Goal: Task Accomplishment & Management: Manage account settings

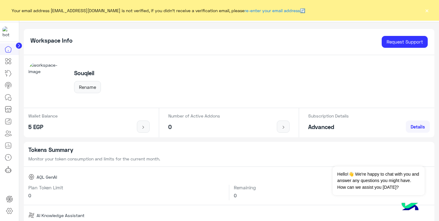
click at [427, 11] on button "×" at bounding box center [427, 10] width 6 height 6
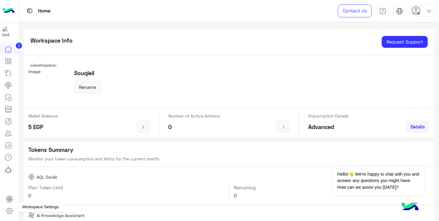
click at [9, 212] on icon at bounding box center [9, 211] width 7 height 7
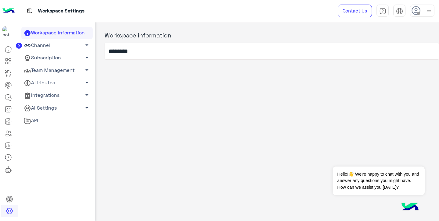
click at [63, 45] on link "Channel arrow_drop_down" at bounding box center [56, 45] width 71 height 13
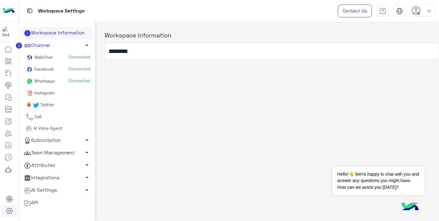
click at [51, 92] on span "Instagram" at bounding box center [43, 92] width 21 height 5
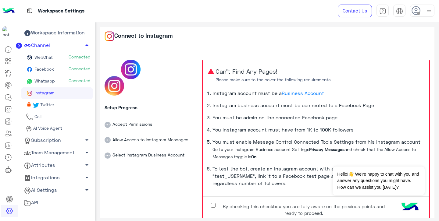
scroll to position [30, 0]
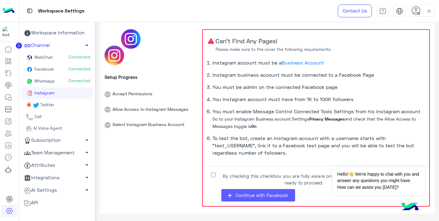
click at [250, 193] on span "Continue with Facebook" at bounding box center [262, 195] width 52 height 5
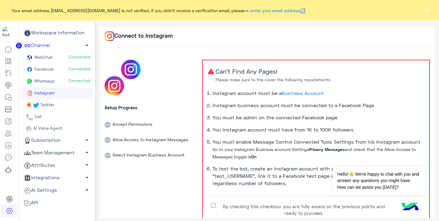
scroll to position [30, 0]
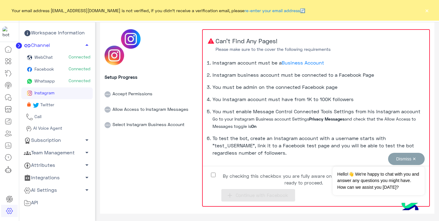
click at [415, 160] on button "Dismiss ✕" at bounding box center [406, 159] width 37 height 12
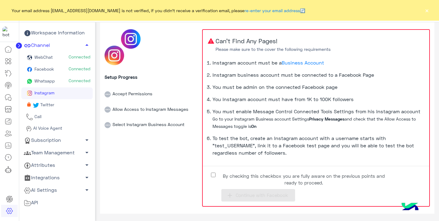
click at [427, 10] on button "×" at bounding box center [427, 10] width 6 height 6
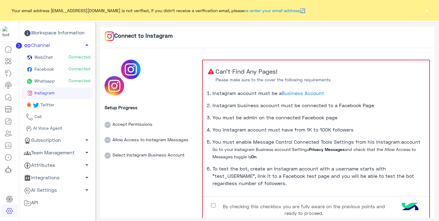
click at [429, 12] on button "×" at bounding box center [427, 10] width 6 height 6
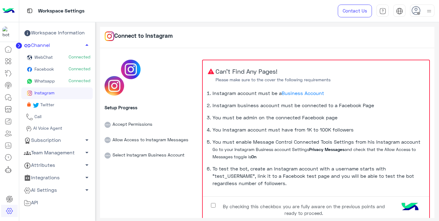
click at [54, 80] on span "Whatsapp" at bounding box center [44, 80] width 22 height 5
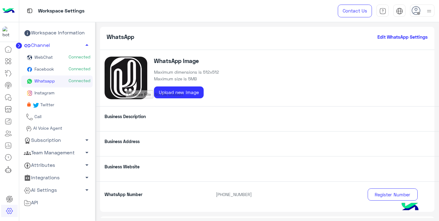
click at [65, 91] on link "Instagram" at bounding box center [56, 94] width 71 height 12
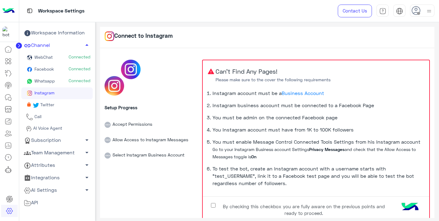
scroll to position [30, 0]
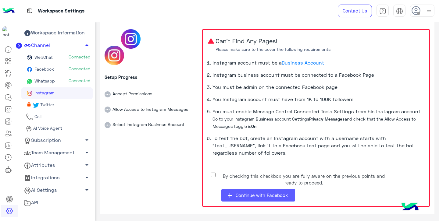
click at [252, 195] on span "Continue with Facebook" at bounding box center [262, 195] width 52 height 5
click at [246, 193] on span "Continue with Facebook" at bounding box center [262, 195] width 52 height 5
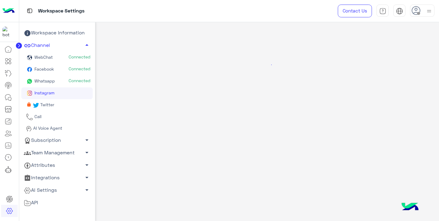
scroll to position [0, 0]
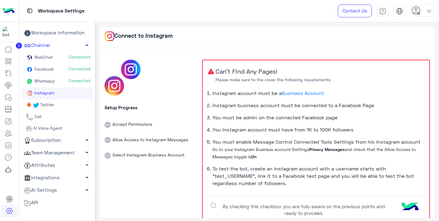
click at [59, 103] on link "Twitter" at bounding box center [56, 105] width 71 height 12
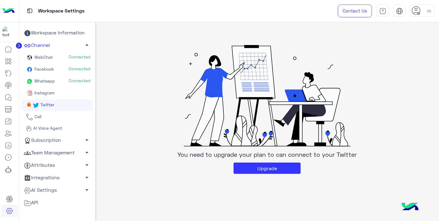
click at [66, 94] on link "Instagram" at bounding box center [56, 94] width 71 height 12
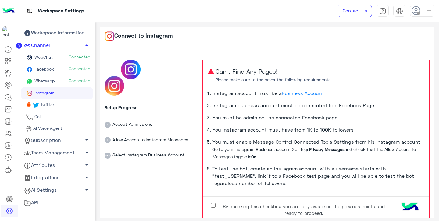
click at [60, 57] on link "WebChat Connected" at bounding box center [56, 58] width 71 height 12
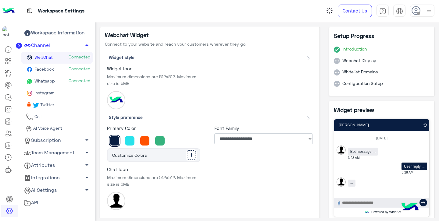
type input "********"
click at [51, 80] on span "Whatsapp" at bounding box center [44, 80] width 22 height 5
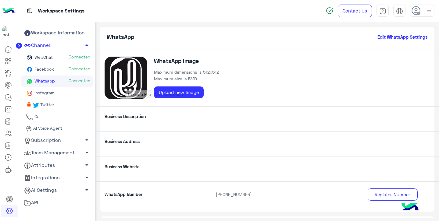
click at [59, 95] on link "Instagram" at bounding box center [56, 94] width 71 height 12
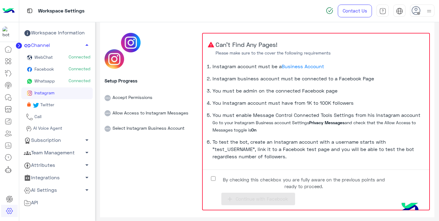
scroll to position [27, 0]
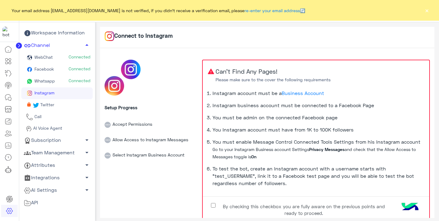
click at [427, 11] on button "×" at bounding box center [427, 10] width 6 height 6
click at [429, 11] on button "×" at bounding box center [427, 10] width 6 height 6
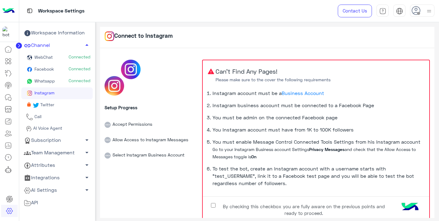
click at [48, 57] on span "WebChat" at bounding box center [43, 57] width 20 height 5
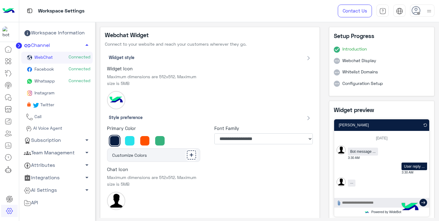
type input "********"
click at [54, 66] on link "Facebook Connected" at bounding box center [56, 70] width 71 height 12
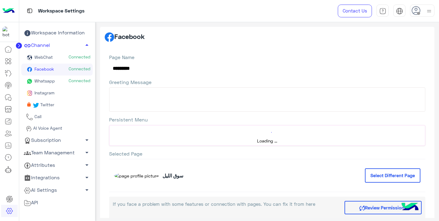
click at [51, 84] on link "Whatsapp Connected" at bounding box center [56, 82] width 71 height 12
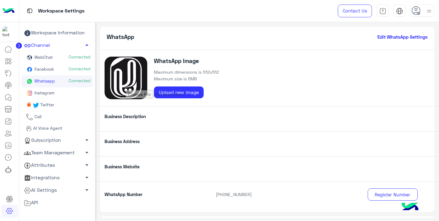
click at [51, 91] on span "Instagram" at bounding box center [43, 92] width 21 height 5
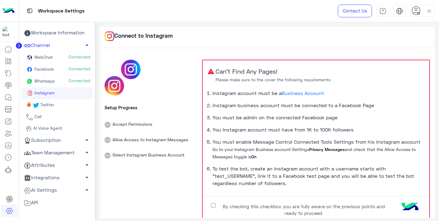
click at [57, 77] on link "Whatsapp Connected" at bounding box center [56, 82] width 71 height 12
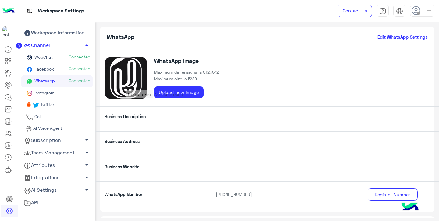
click at [69, 64] on link "Facebook Connected" at bounding box center [56, 70] width 71 height 12
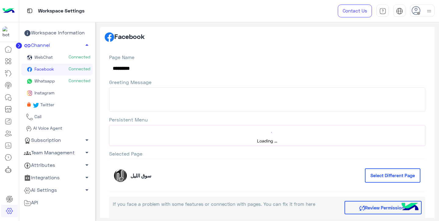
click at [74, 57] on span "Connected" at bounding box center [80, 57] width 22 height 6
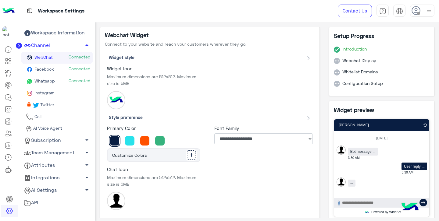
type input "********"
click at [71, 71] on span "Connected" at bounding box center [80, 69] width 22 height 6
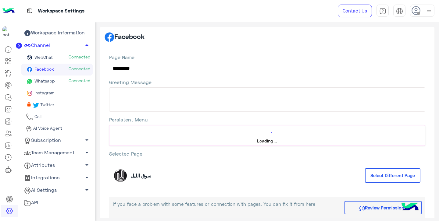
click at [70, 81] on span "Connected" at bounding box center [80, 81] width 22 height 6
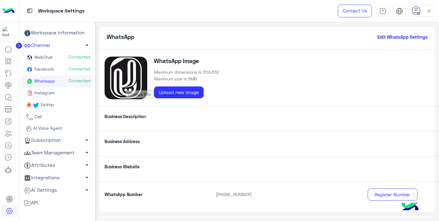
click at [73, 96] on link "Instagram" at bounding box center [56, 94] width 71 height 12
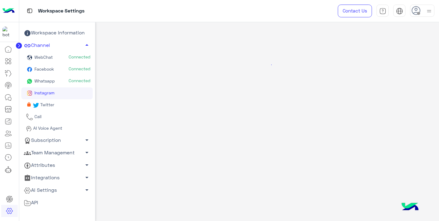
click at [70, 102] on link "Twitter" at bounding box center [56, 105] width 71 height 12
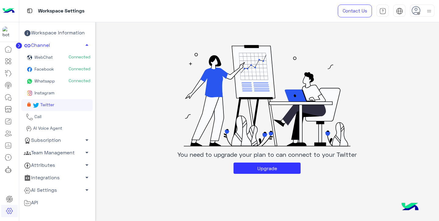
click at [75, 94] on link "Instagram" at bounding box center [56, 94] width 71 height 12
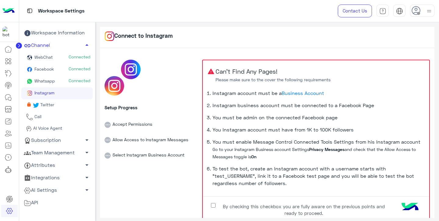
click at [79, 80] on span "Connected" at bounding box center [80, 81] width 22 height 6
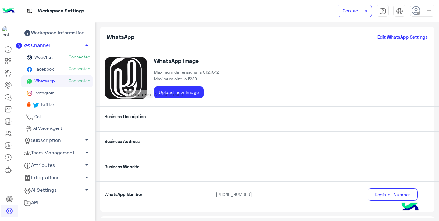
click at [82, 70] on span "Connected" at bounding box center [80, 69] width 22 height 6
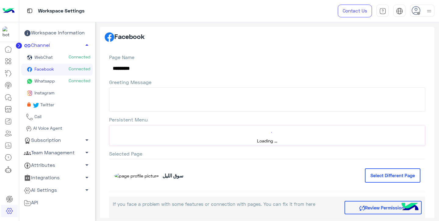
click at [86, 57] on span "Connected" at bounding box center [80, 57] width 22 height 6
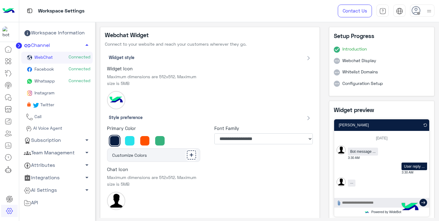
type input "********"
click at [82, 83] on span "Connected" at bounding box center [80, 81] width 22 height 6
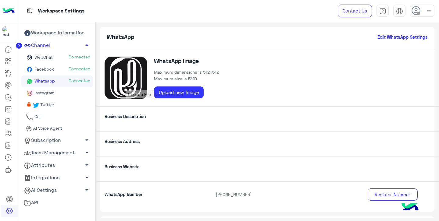
click at [56, 138] on link "Subscription arrow_drop_down" at bounding box center [56, 140] width 71 height 13
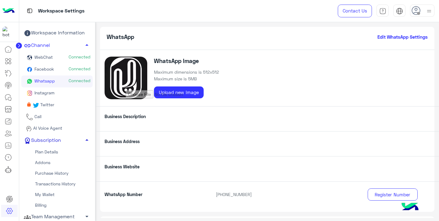
click at [60, 139] on link "Subscription arrow_drop_up" at bounding box center [56, 140] width 71 height 13
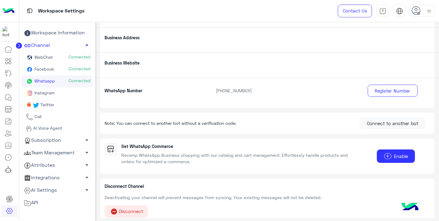
scroll to position [108, 0]
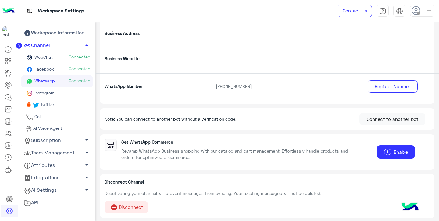
click at [65, 92] on link "Instagram" at bounding box center [56, 94] width 71 height 12
